Goal: Task Accomplishment & Management: Use online tool/utility

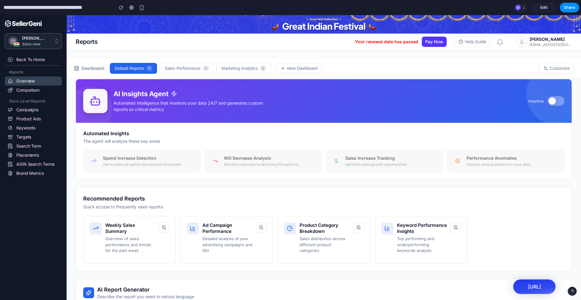
click at [560, 99] on button at bounding box center [556, 101] width 17 height 10
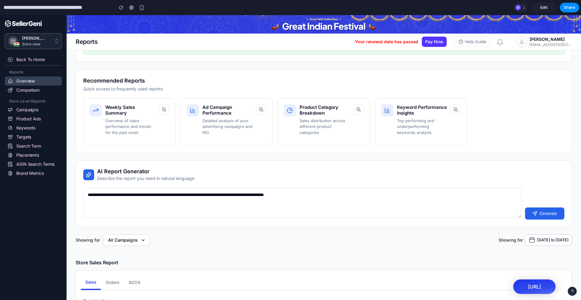
scroll to position [140, 0]
click at [115, 128] on p "Overview of sales performance and trends for the past week" at bounding box center [130, 127] width 50 height 18
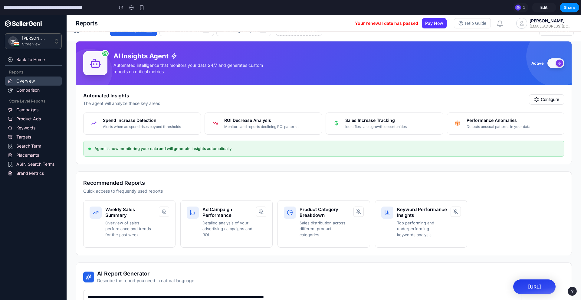
scroll to position [0, 0]
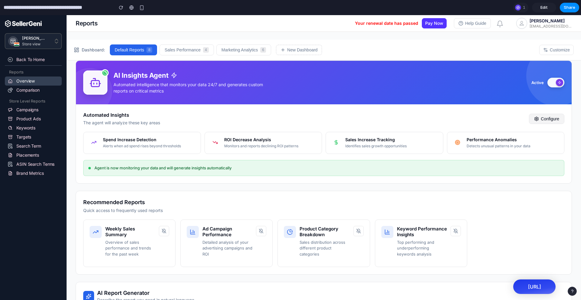
click at [536, 120] on icon at bounding box center [537, 119] width 4 height 4
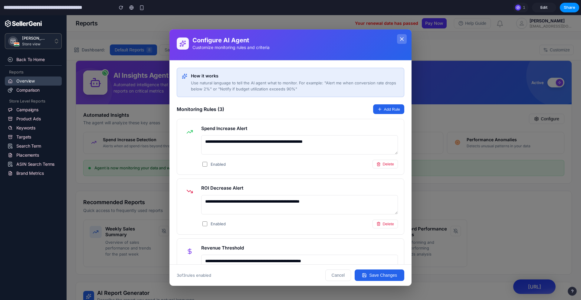
click at [404, 36] on icon at bounding box center [402, 39] width 6 height 6
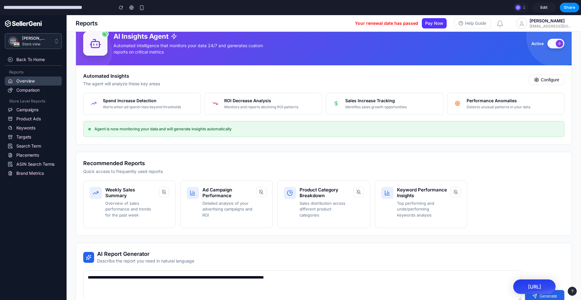
scroll to position [39, 0]
click at [145, 201] on p "Overview of sales performance and trends for the past week" at bounding box center [130, 209] width 50 height 18
click at [139, 190] on h4 "Weekly Sales Summary" at bounding box center [130, 193] width 50 height 12
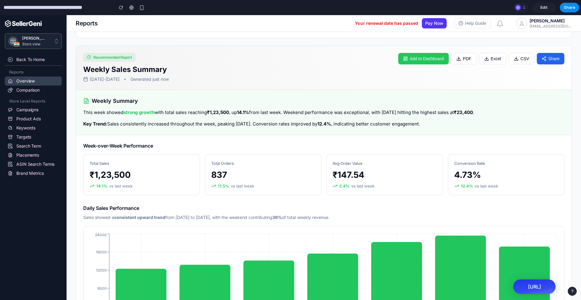
scroll to position [310, 0]
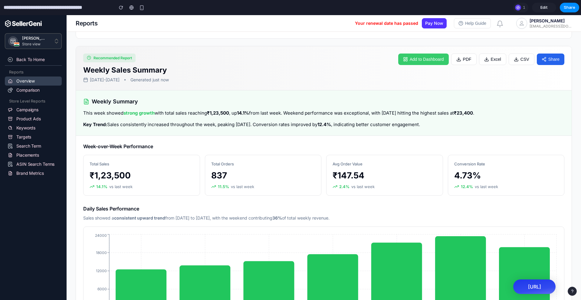
click at [425, 57] on button "Add to Dashboard" at bounding box center [424, 60] width 51 height 12
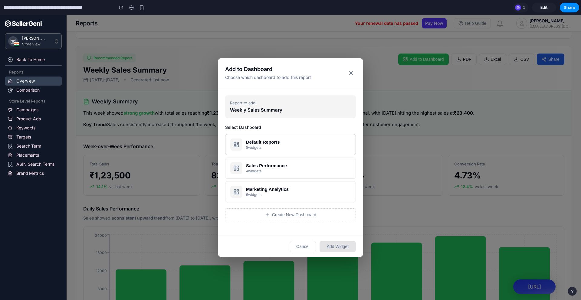
click at [319, 144] on button "Default Reports 8 widgets" at bounding box center [290, 144] width 131 height 21
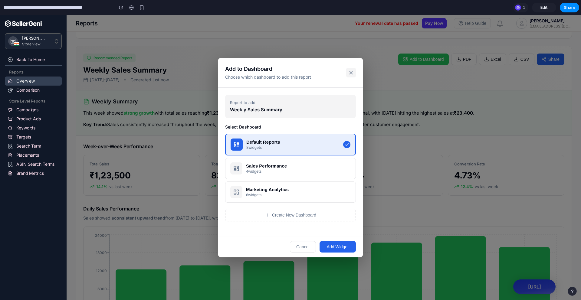
click at [354, 72] on icon at bounding box center [351, 73] width 6 height 6
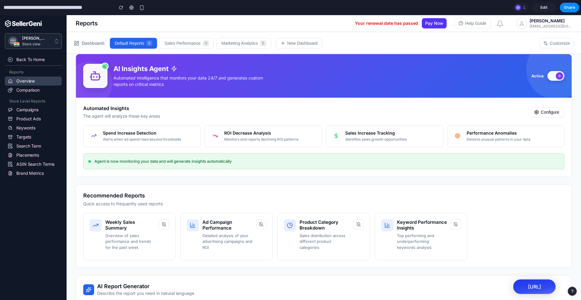
scroll to position [0, 0]
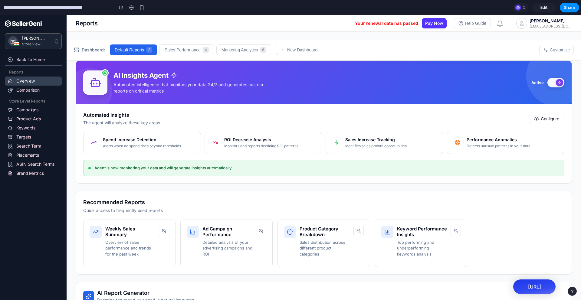
click at [557, 87] on button at bounding box center [556, 83] width 17 height 10
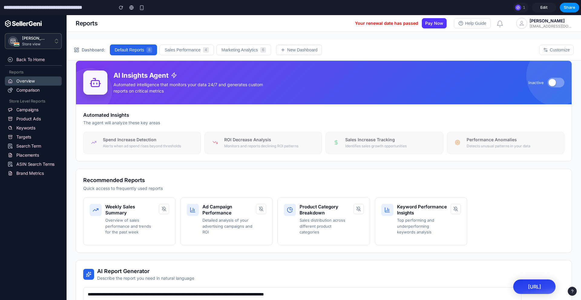
click at [557, 87] on button at bounding box center [556, 83] width 17 height 10
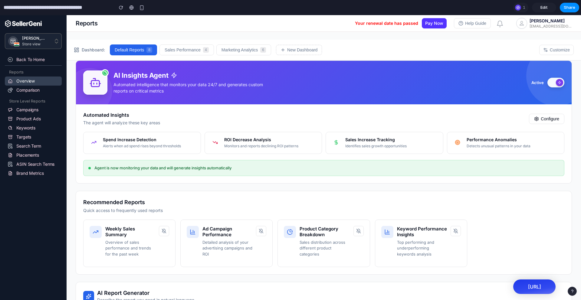
click at [557, 87] on button at bounding box center [556, 83] width 17 height 10
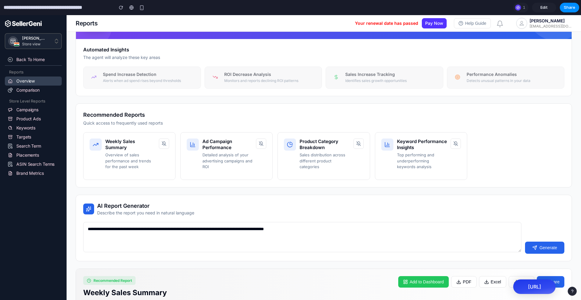
scroll to position [69, 0]
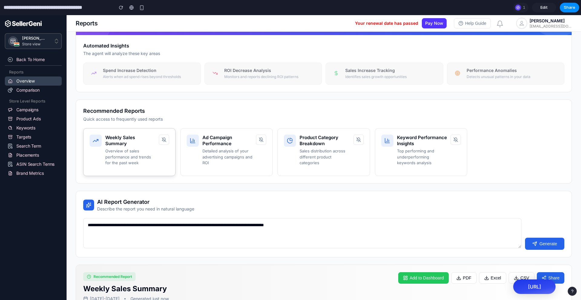
click at [108, 156] on p "Overview of sales performance and trends for the past week" at bounding box center [130, 157] width 50 height 18
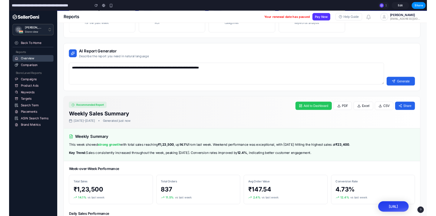
scroll to position [0, 0]
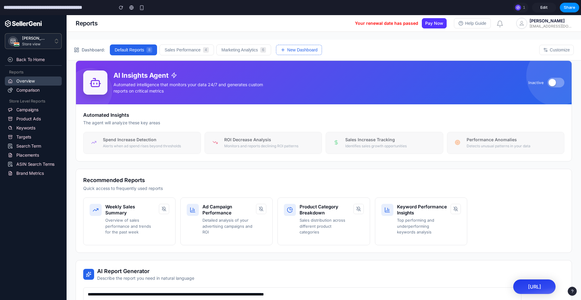
click at [300, 54] on button "New Dashboard" at bounding box center [299, 50] width 46 height 10
click at [300, 53] on button "New Dashboard" at bounding box center [299, 50] width 46 height 10
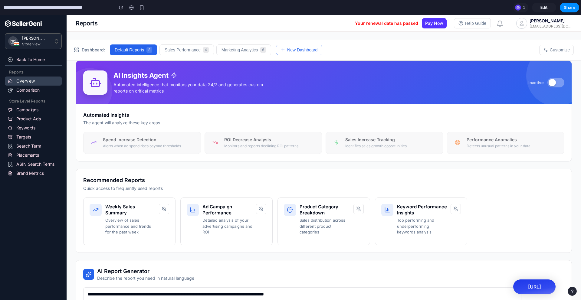
click at [300, 53] on button "New Dashboard" at bounding box center [299, 50] width 46 height 10
click at [212, 51] on button "Sales Performance 4" at bounding box center [187, 50] width 55 height 11
click at [147, 58] on div "Dashboard: Default Reports 8 Sales Performance 4 Marketing Analytics 6 New Dash…" at bounding box center [324, 50] width 515 height 21
click at [145, 51] on button "Default Reports 8" at bounding box center [134, 50] width 48 height 11
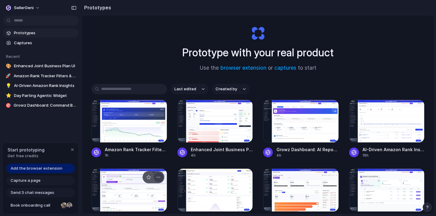
scroll to position [10, 0]
